Goal: Task Accomplishment & Management: Complete application form

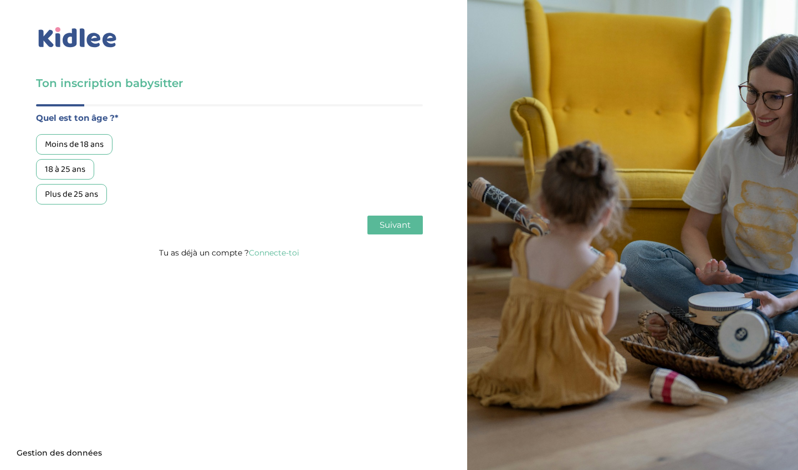
click at [265, 254] on link "Connecte-toi" at bounding box center [274, 253] width 50 height 10
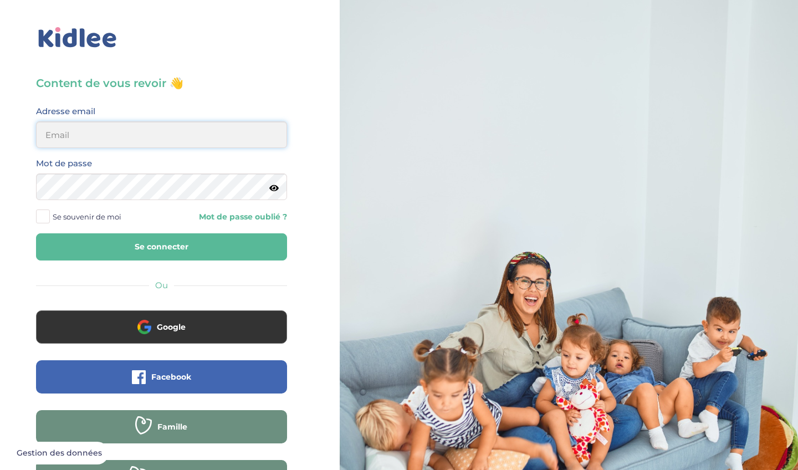
type input "fanny.behmo@gmail.com"
click at [161, 247] on button "Se connecter" at bounding box center [161, 246] width 251 height 27
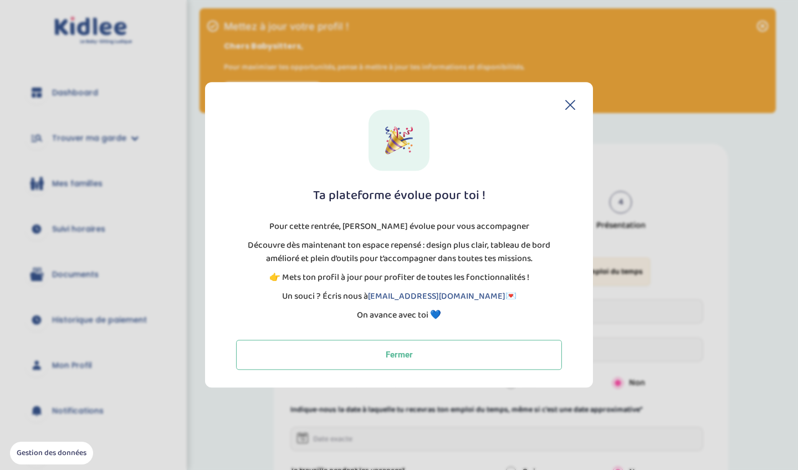
click at [573, 107] on icon at bounding box center [570, 105] width 10 height 10
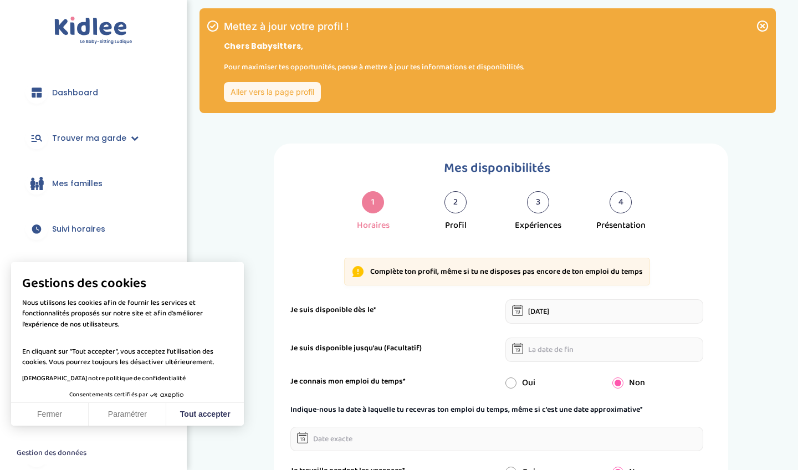
click at [762, 28] on icon at bounding box center [762, 25] width 13 height 13
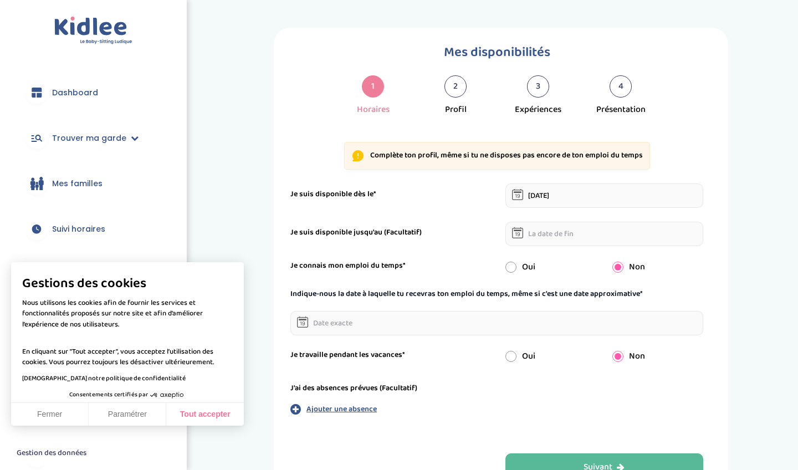
click at [181, 418] on button "Tout accepter" at bounding box center [205, 414] width 78 height 23
checkbox input "true"
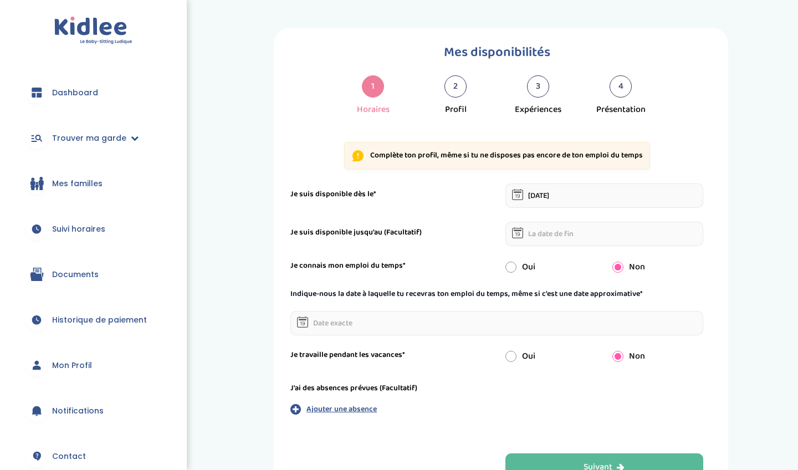
click at [86, 139] on span "Trouver ma garde" at bounding box center [89, 138] width 74 height 12
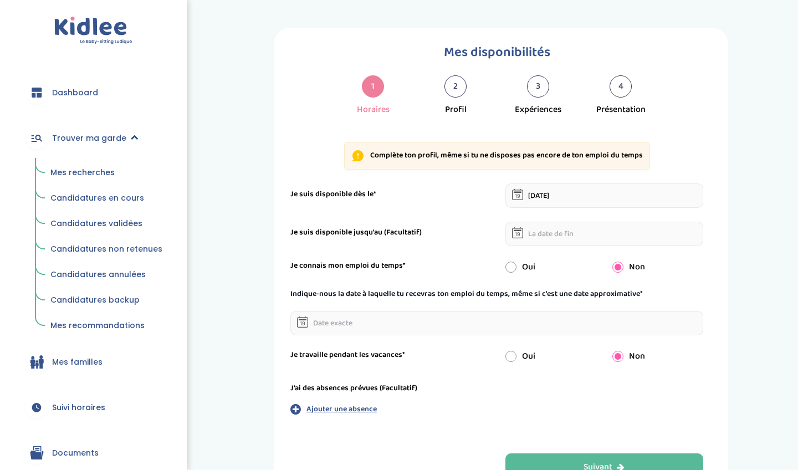
click at [80, 135] on span "Trouver ma garde" at bounding box center [89, 138] width 74 height 12
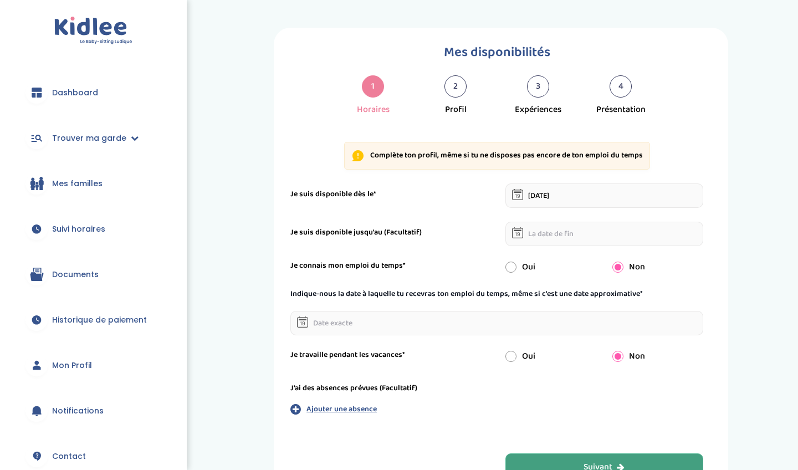
click at [548, 469] on button "Suivant" at bounding box center [604, 467] width 198 height 28
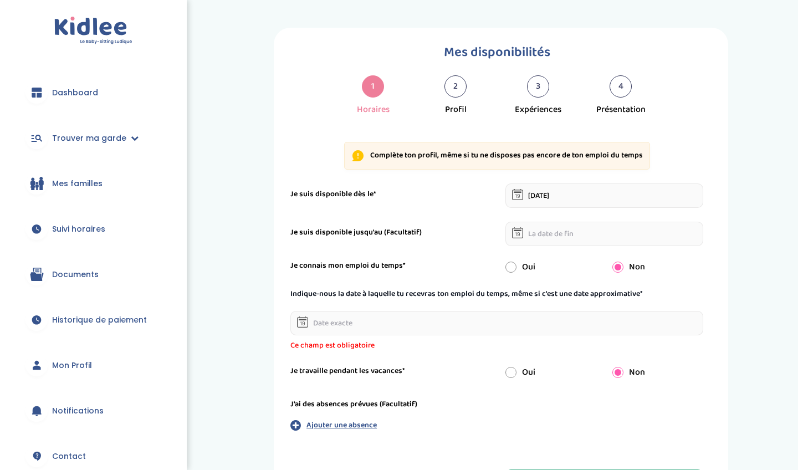
scroll to position [42, 0]
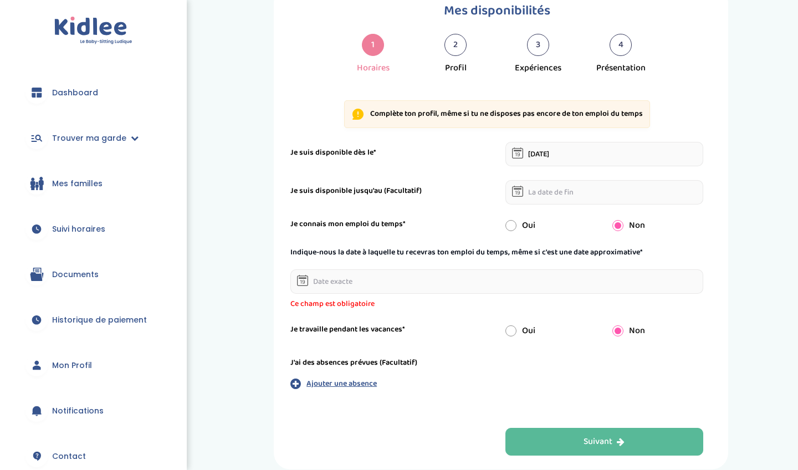
click at [473, 279] on input "text" at bounding box center [496, 281] width 413 height 24
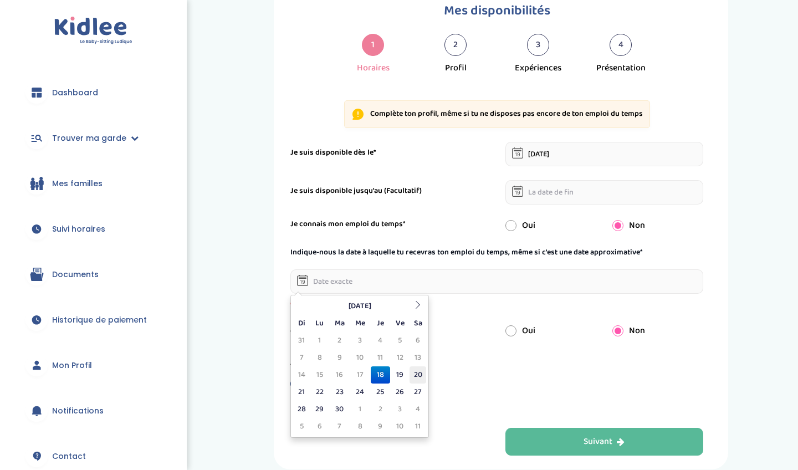
click at [417, 377] on td "20" at bounding box center [417, 374] width 17 height 17
type input "[DATE]"
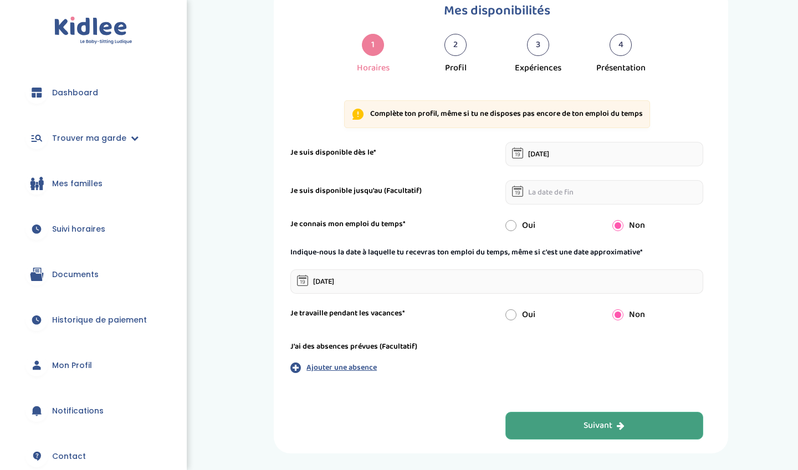
click at [529, 419] on button "Suivant" at bounding box center [604, 426] width 198 height 28
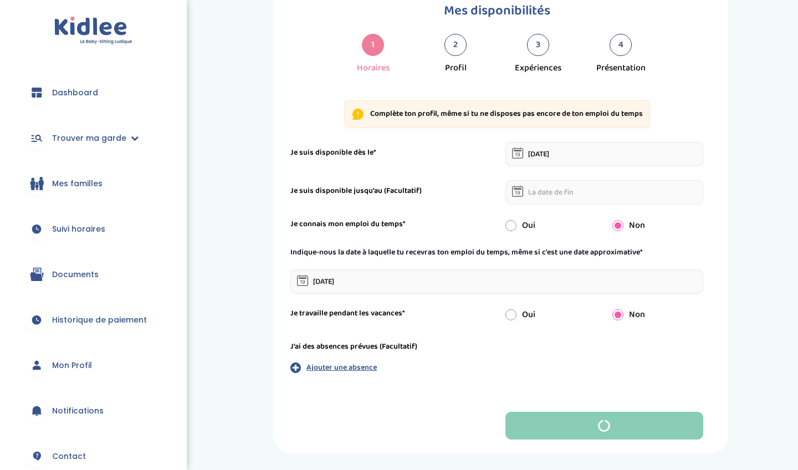
scroll to position [0, 0]
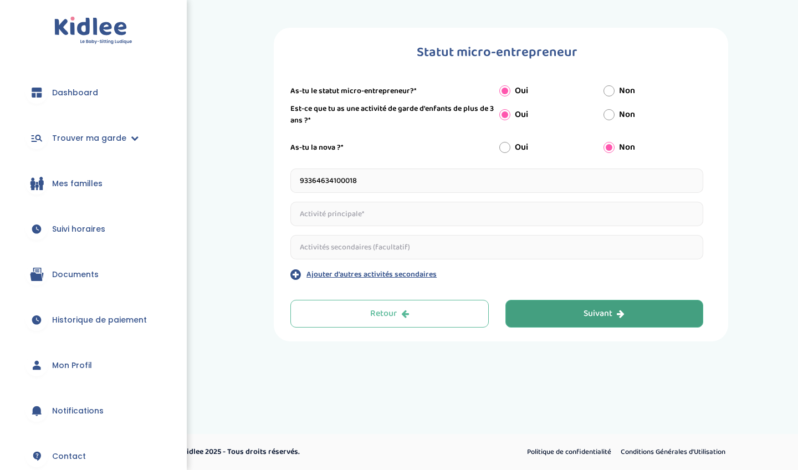
click at [606, 303] on button "Suivant" at bounding box center [604, 314] width 198 height 28
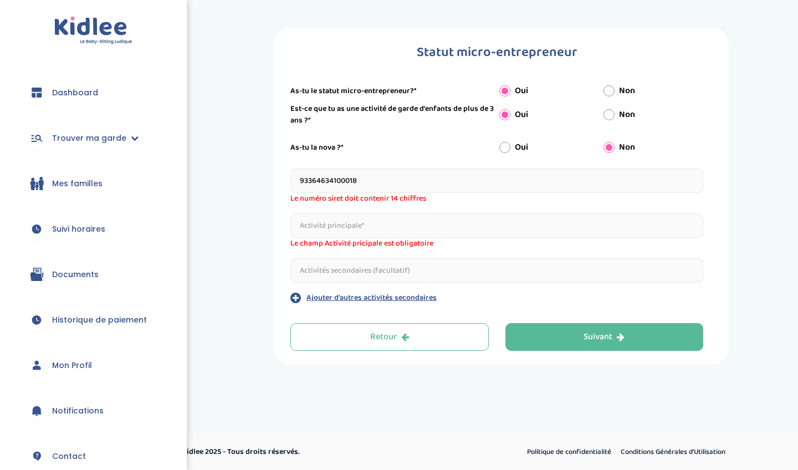
click at [761, 0] on html "trouver ma garde Dashboard Mon profil Mes famille Mes documents Dashboard Trouv…" at bounding box center [399, 235] width 798 height 470
click at [480, 229] on input "text" at bounding box center [496, 225] width 413 height 24
